Goal: Information Seeking & Learning: Find specific fact

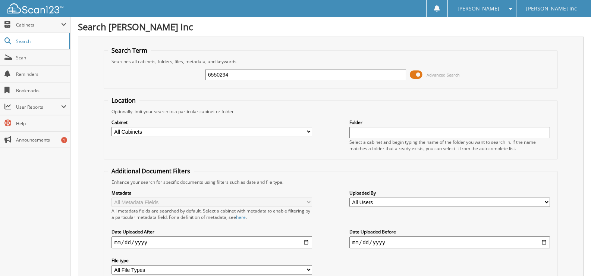
type input "6550294"
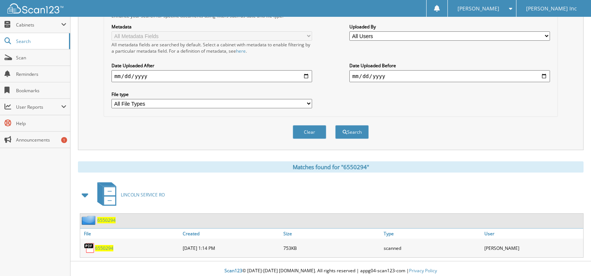
scroll to position [170, 0]
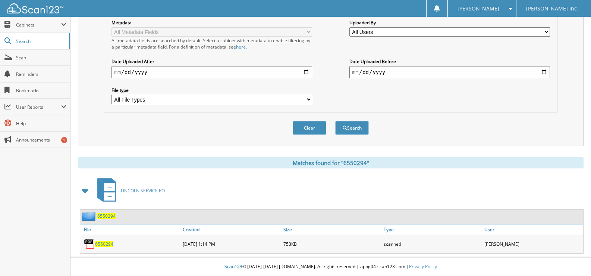
click at [101, 247] on div "6550294" at bounding box center [130, 243] width 101 height 15
click at [103, 245] on span "6550294" at bounding box center [104, 244] width 18 height 6
